Goal: Check status: Check status

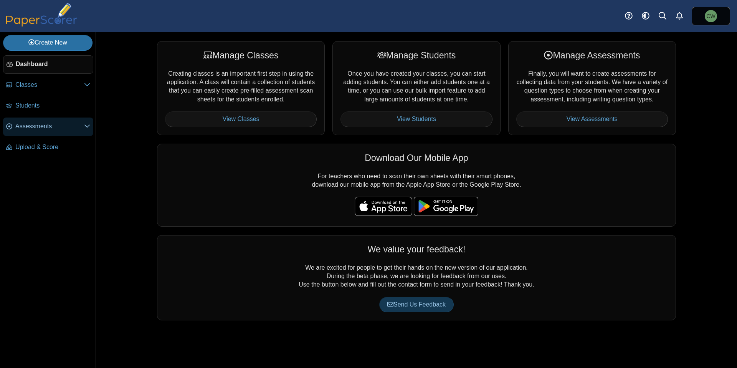
click at [51, 126] on span "Assessments" at bounding box center [49, 126] width 69 height 8
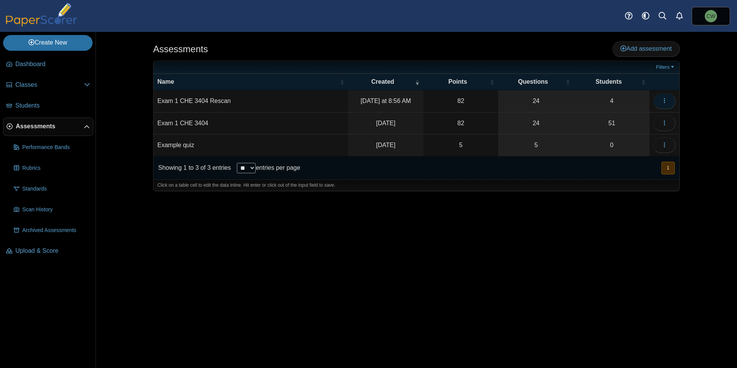
click at [666, 99] on icon "button" at bounding box center [664, 100] width 6 height 6
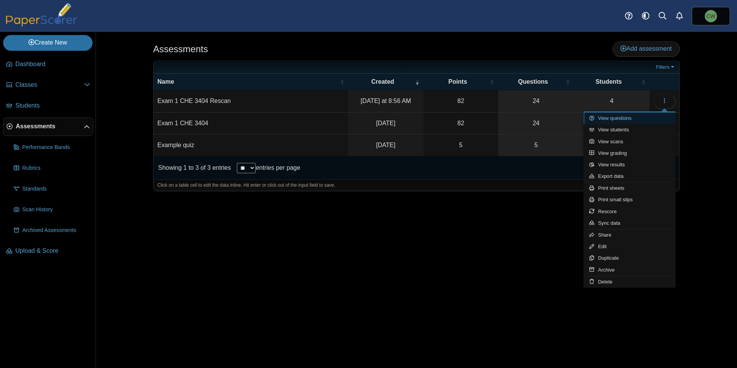
click at [629, 119] on link "View questions" at bounding box center [629, 118] width 92 height 12
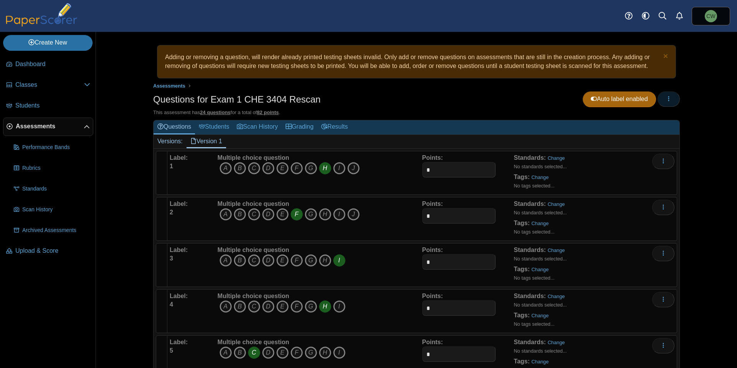
click at [665, 101] on icon "button" at bounding box center [668, 99] width 6 height 6
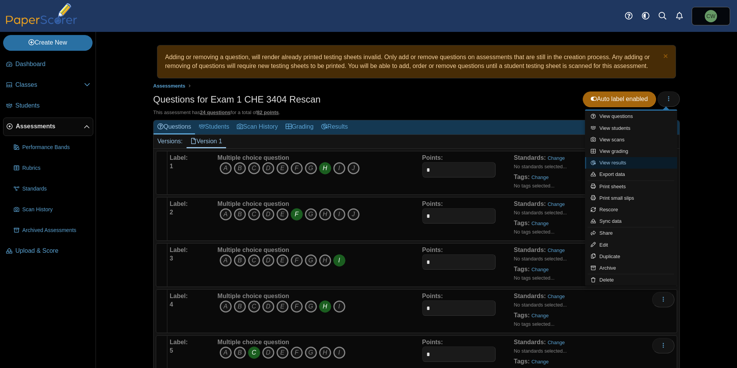
click at [631, 164] on link "View results" at bounding box center [631, 163] width 92 height 12
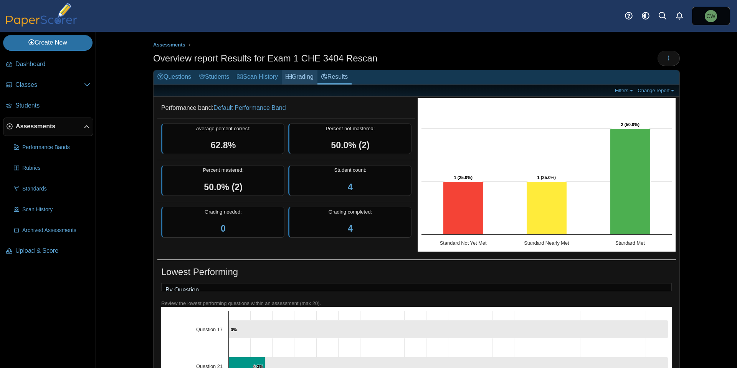
click at [309, 76] on link "Grading" at bounding box center [300, 77] width 36 height 14
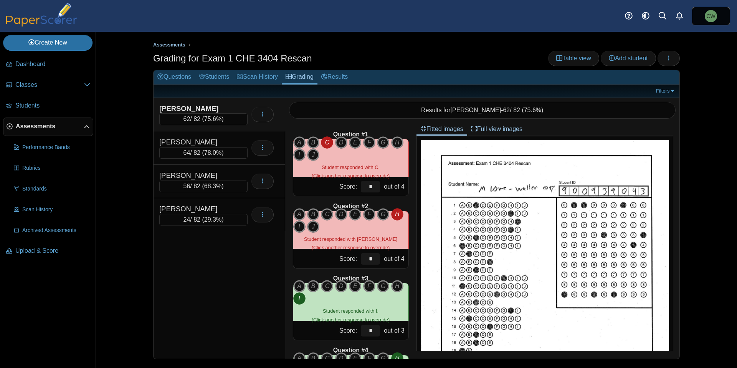
drag, startPoint x: 195, startPoint y: 45, endPoint x: 170, endPoint y: 45, distance: 24.9
click at [193, 45] on ul "Assessments" at bounding box center [416, 45] width 526 height 8
click at [170, 45] on span "Assessments" at bounding box center [169, 45] width 32 height 6
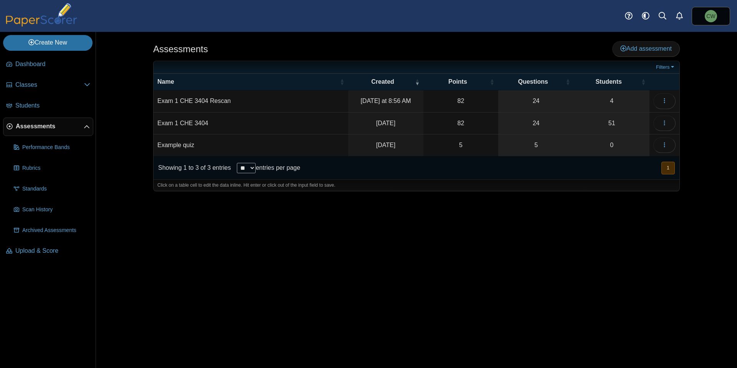
click at [242, 126] on td "Exam 1 CHE 3404" at bounding box center [250, 123] width 195 height 22
click at [653, 121] on button "button" at bounding box center [664, 122] width 22 height 15
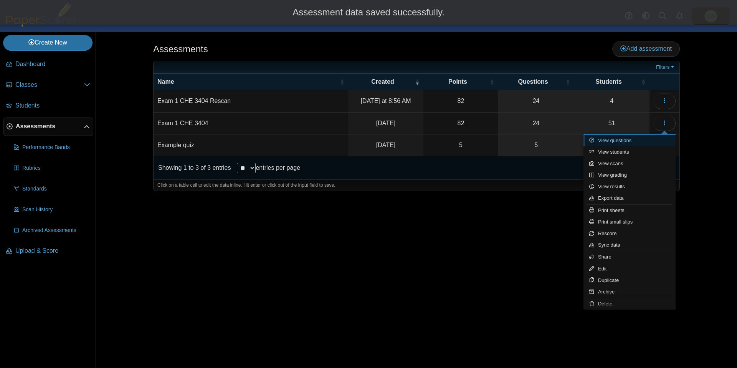
click at [619, 142] on link "View questions" at bounding box center [629, 141] width 92 height 12
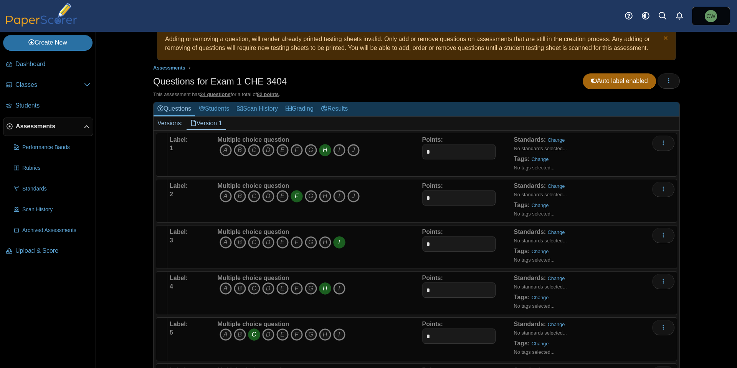
scroll to position [8, 0]
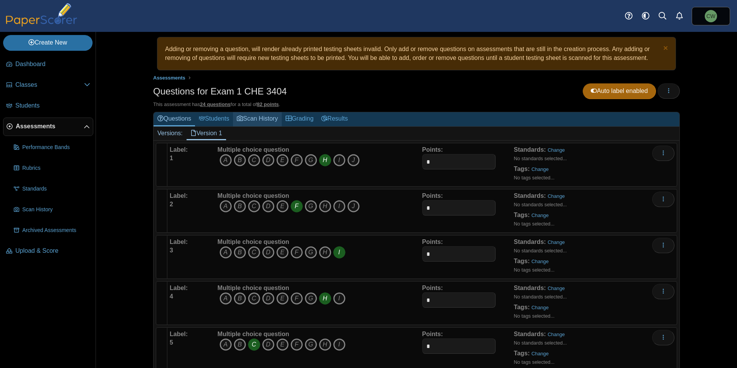
click at [281, 116] on link "Scan History" at bounding box center [257, 119] width 49 height 14
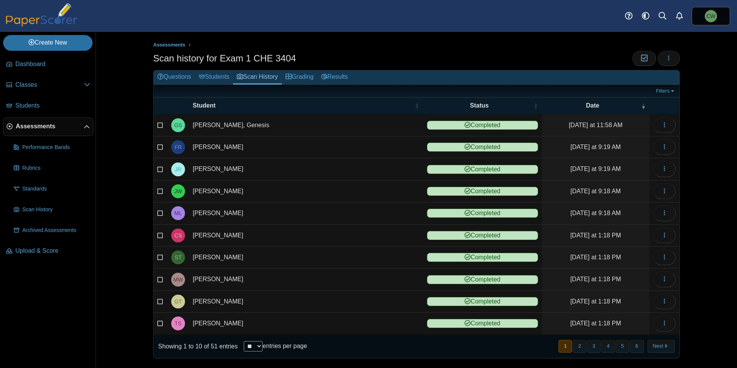
scroll to position [5, 0]
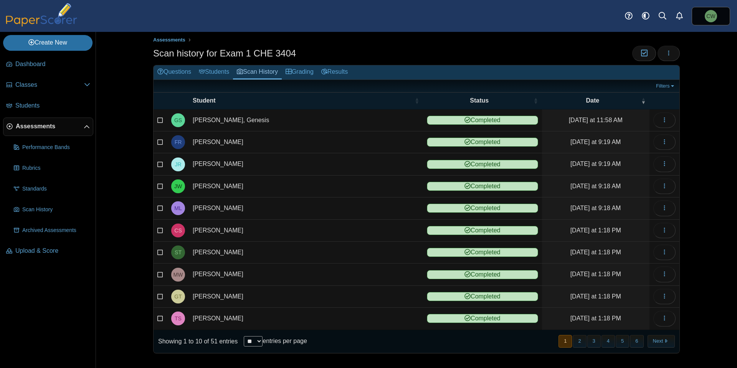
click at [252, 339] on select "** ** ** ***" at bounding box center [253, 341] width 19 height 10
select select "**"
click at [244, 336] on select "** ** ** ***" at bounding box center [253, 341] width 19 height 10
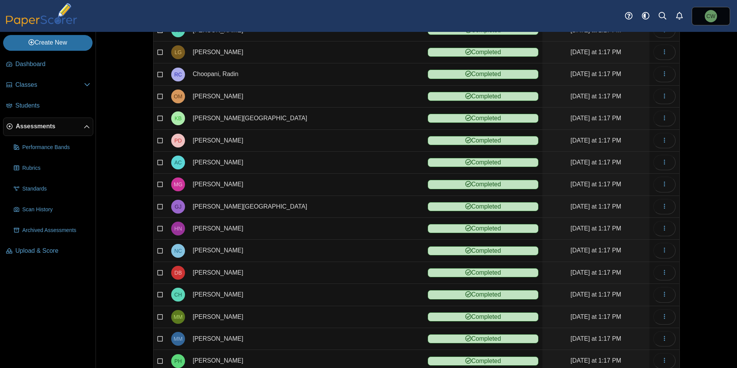
scroll to position [817, 0]
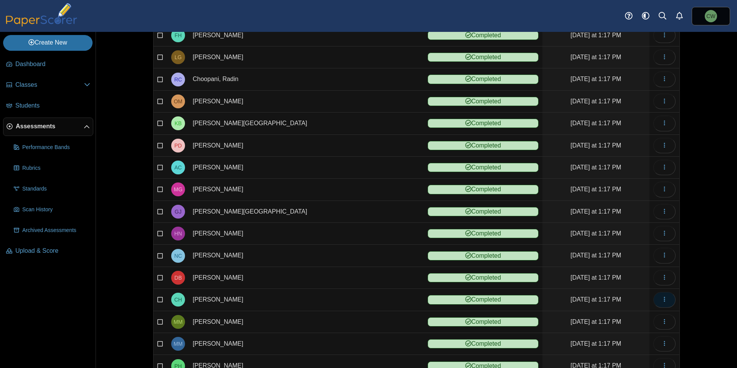
click at [655, 299] on button "button" at bounding box center [664, 299] width 22 height 15
click at [642, 317] on link "View scanned test" at bounding box center [626, 317] width 92 height 12
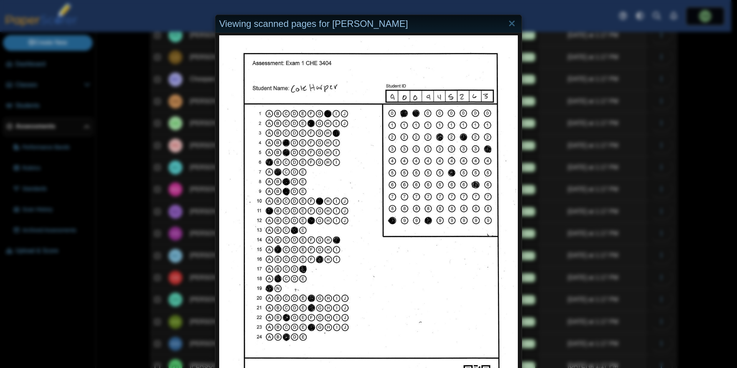
click at [634, 58] on div "Viewing scanned pages for Cole Harper" at bounding box center [368, 184] width 737 height 368
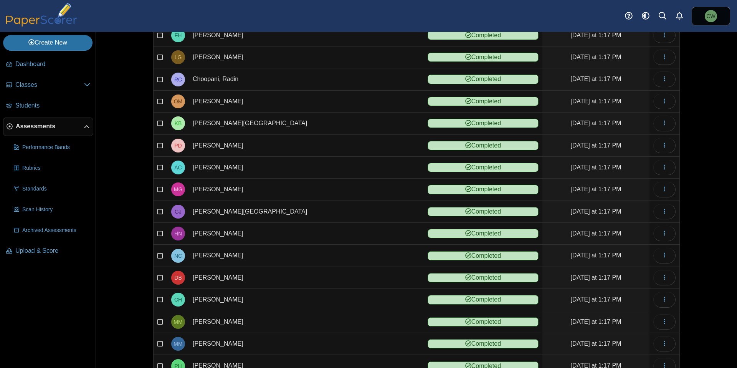
scroll to position [0, 0]
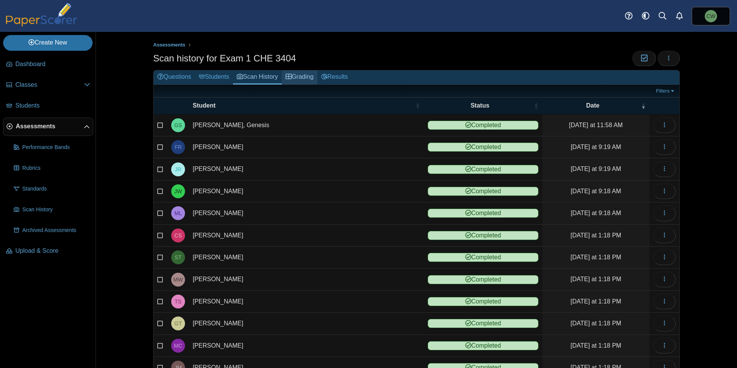
click at [299, 77] on link "Grading" at bounding box center [300, 77] width 36 height 14
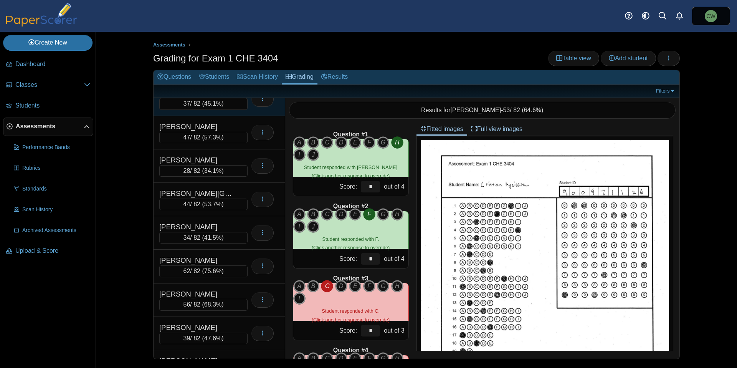
scroll to position [401, 0]
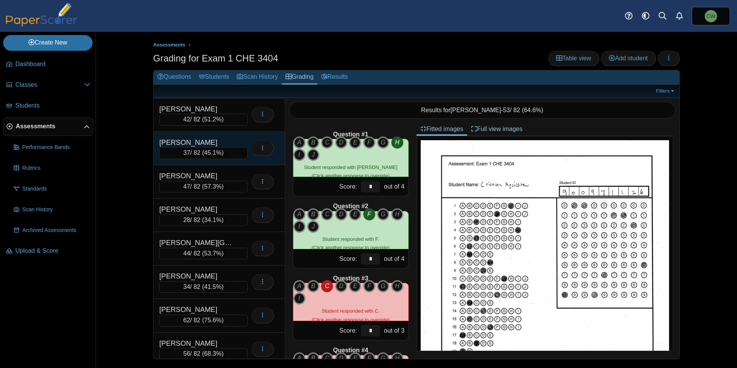
click at [206, 139] on div "[PERSON_NAME]" at bounding box center [197, 142] width 77 height 10
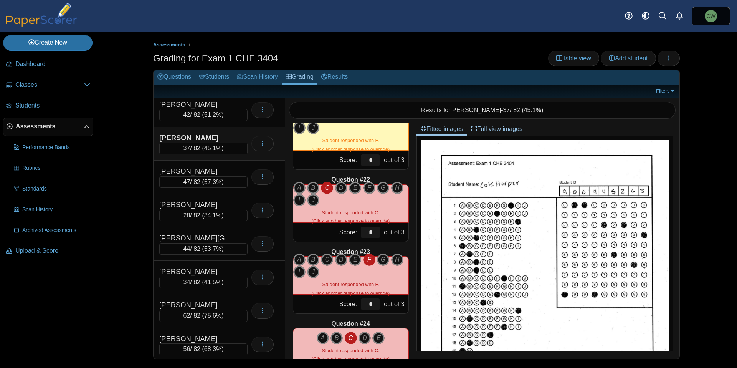
scroll to position [1505, 0]
